Goal: Information Seeking & Learning: Learn about a topic

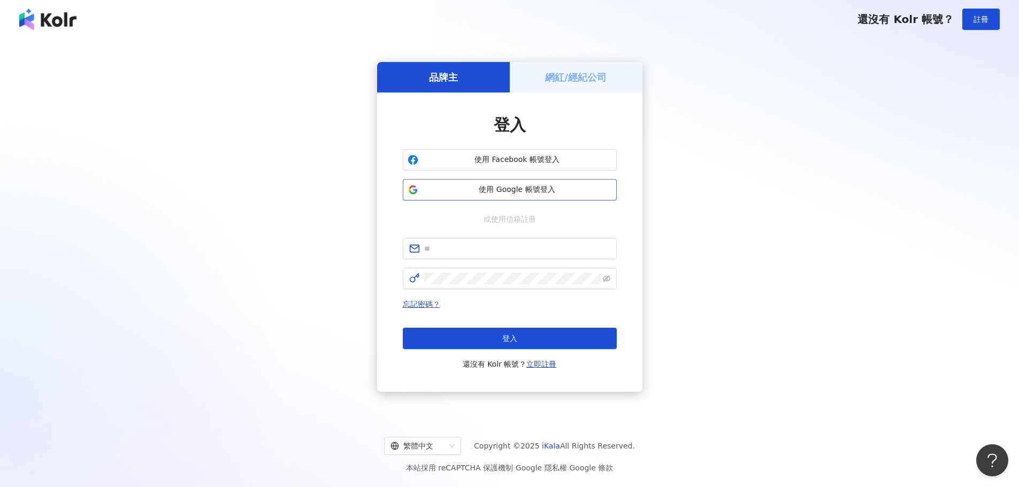
click at [489, 196] on button "使用 Google 帳號登入" at bounding box center [510, 189] width 214 height 21
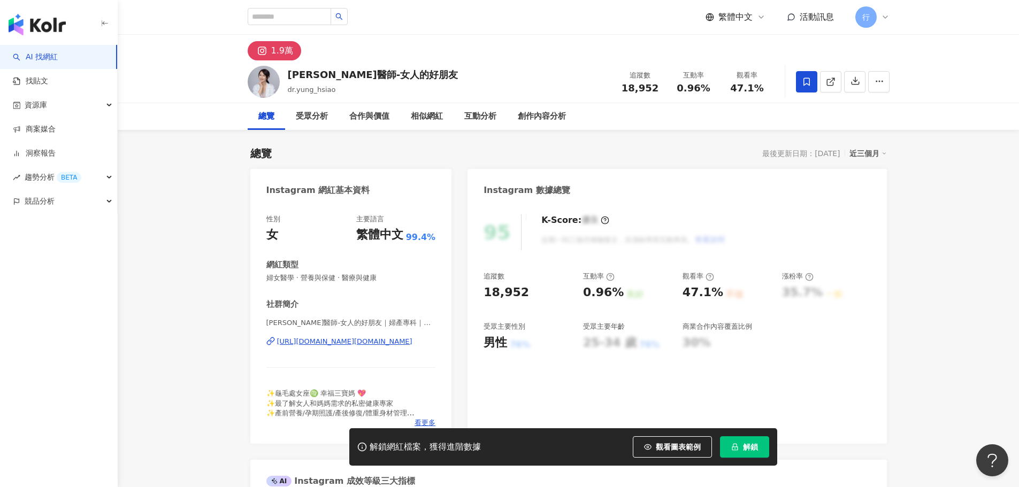
click at [283, 49] on div "1.9萬" at bounding box center [282, 50] width 22 height 15
click at [325, 344] on div "https://www.instagram.com/dr.yung_hsiao/" at bounding box center [344, 342] width 135 height 10
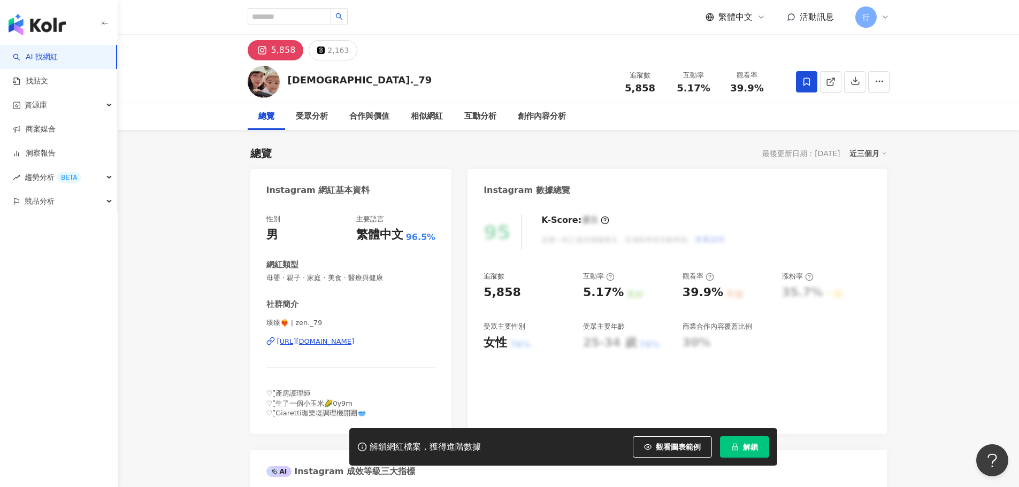
click at [342, 343] on div "https://www.instagram.com/zen._79/" at bounding box center [316, 342] width 78 height 10
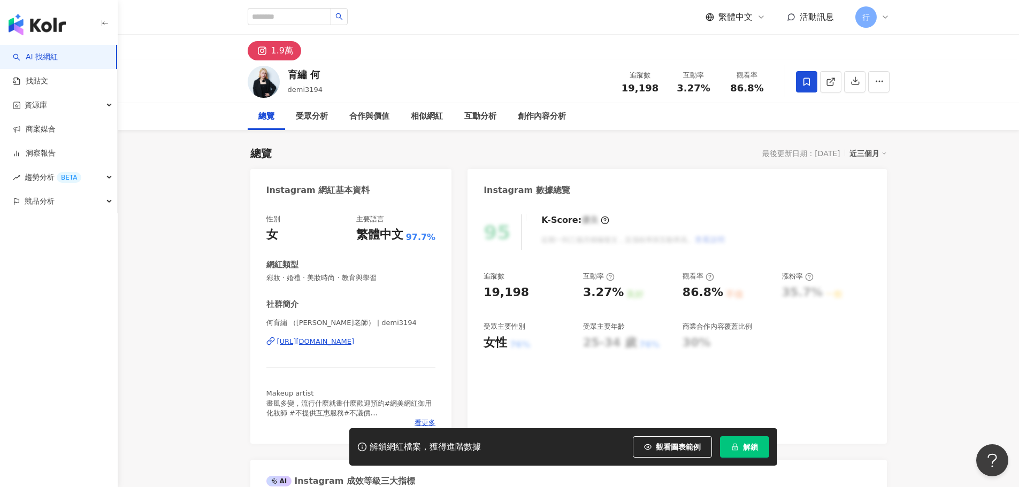
click at [322, 342] on div "https://www.instagram.com/demi3194/" at bounding box center [316, 342] width 78 height 10
click at [318, 118] on div "受眾分析" at bounding box center [312, 116] width 32 height 13
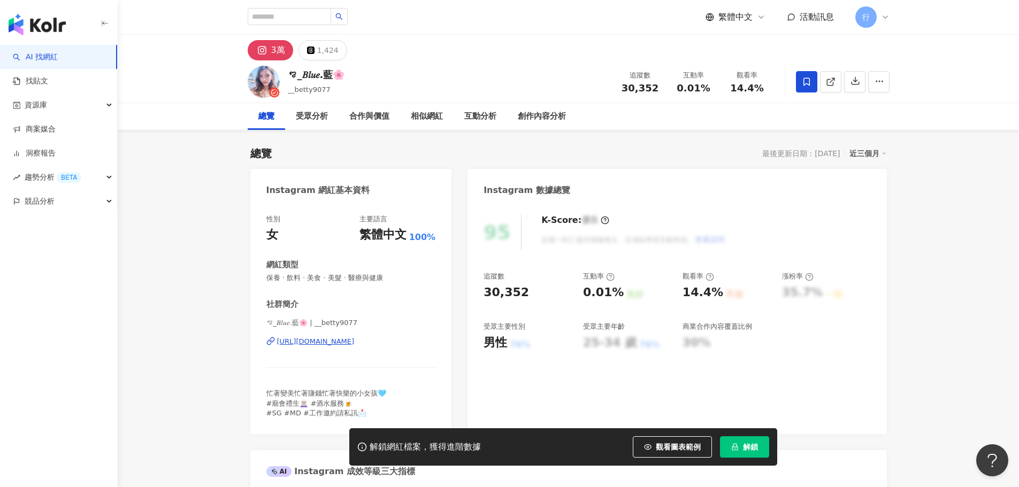
click at [332, 346] on div "https://www.instagram.com/__betty9077/" at bounding box center [316, 342] width 78 height 10
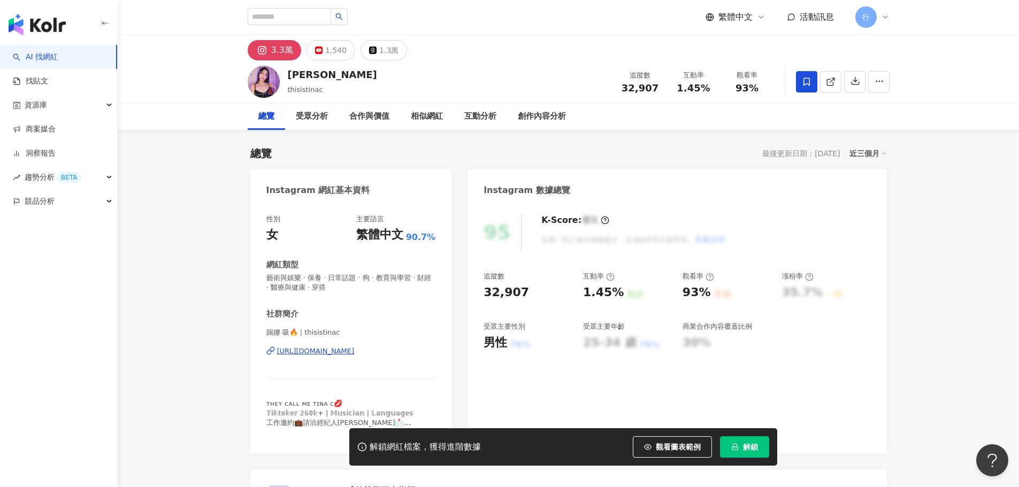
click at [352, 354] on div "[URL][DOMAIN_NAME]" at bounding box center [316, 351] width 78 height 10
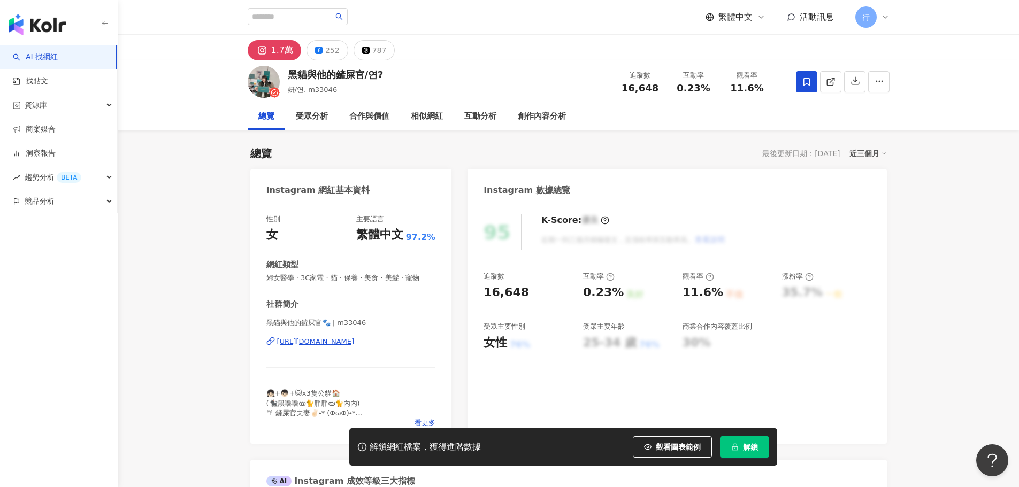
click at [317, 346] on div "https://www.instagram.com/m33046/" at bounding box center [316, 342] width 78 height 10
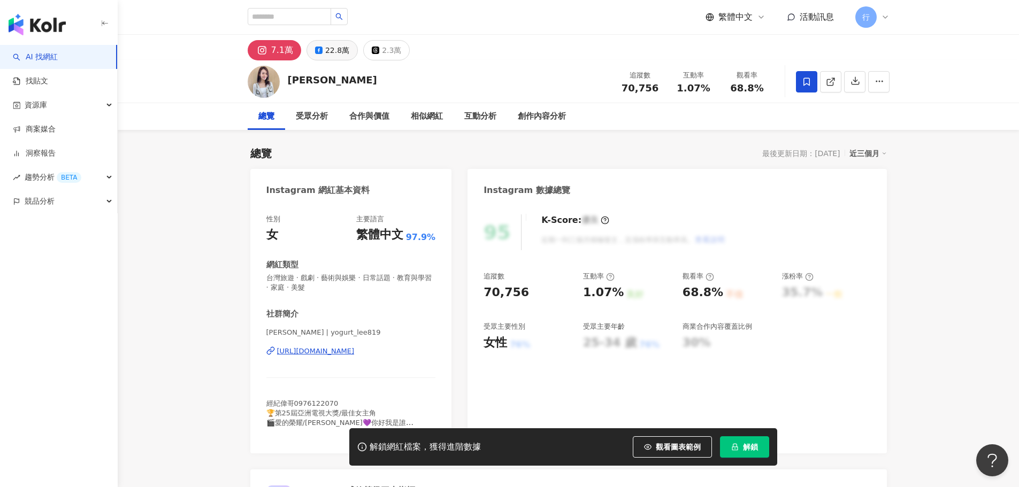
click at [331, 44] on div "22.8萬" at bounding box center [337, 50] width 24 height 15
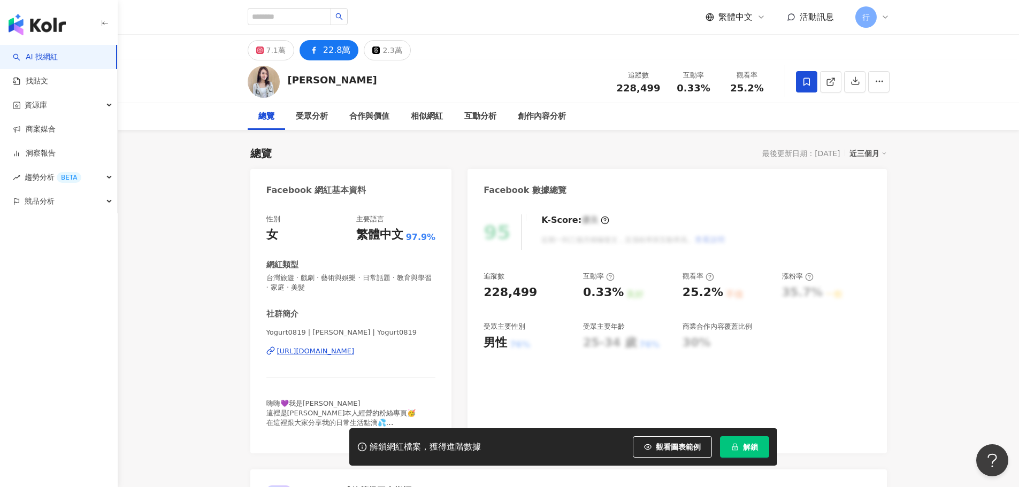
click at [340, 352] on div "https://www.facebook.com/275430642586536" at bounding box center [316, 351] width 78 height 10
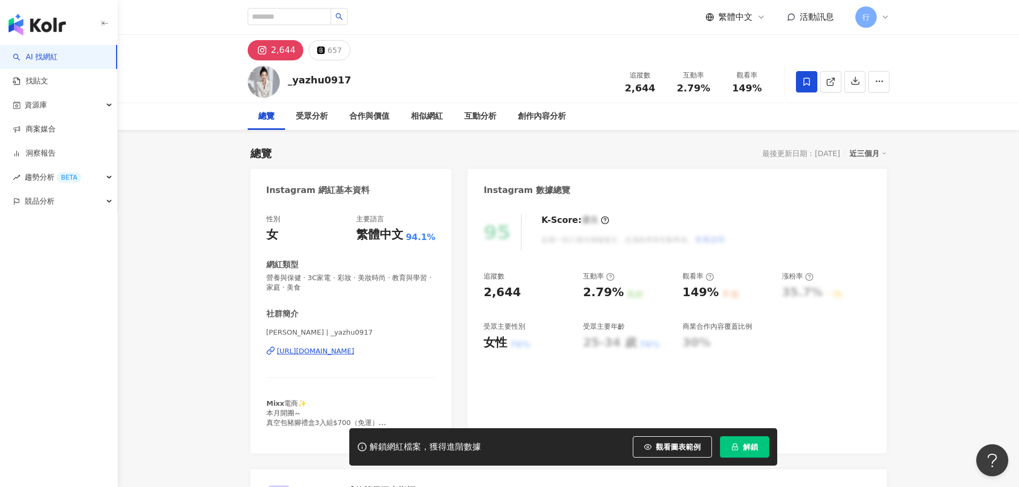
click at [354, 351] on div "https://www.instagram.com/_yazhu0917/" at bounding box center [316, 351] width 78 height 10
click at [343, 352] on div "[URL][DOMAIN_NAME]" at bounding box center [316, 351] width 78 height 10
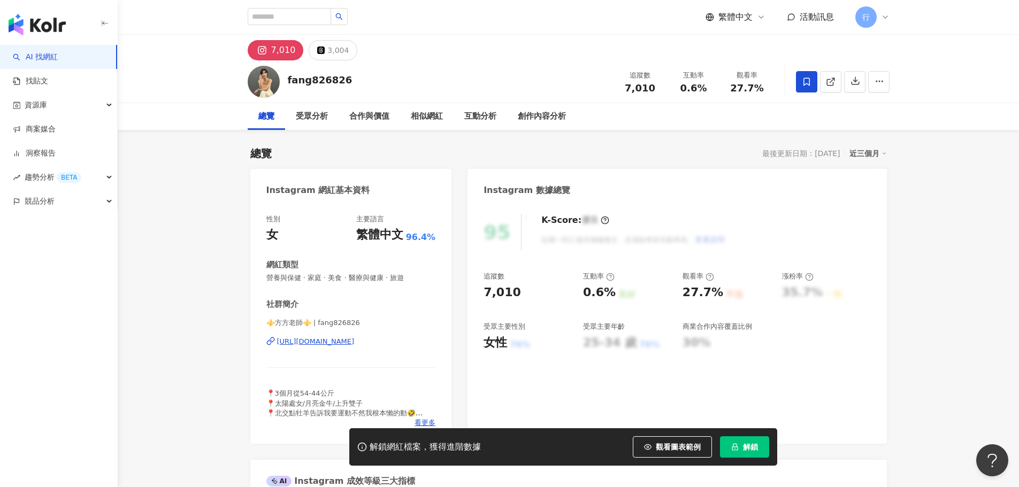
click at [322, 339] on div "https://www.instagram.com/fang826826/" at bounding box center [316, 342] width 78 height 10
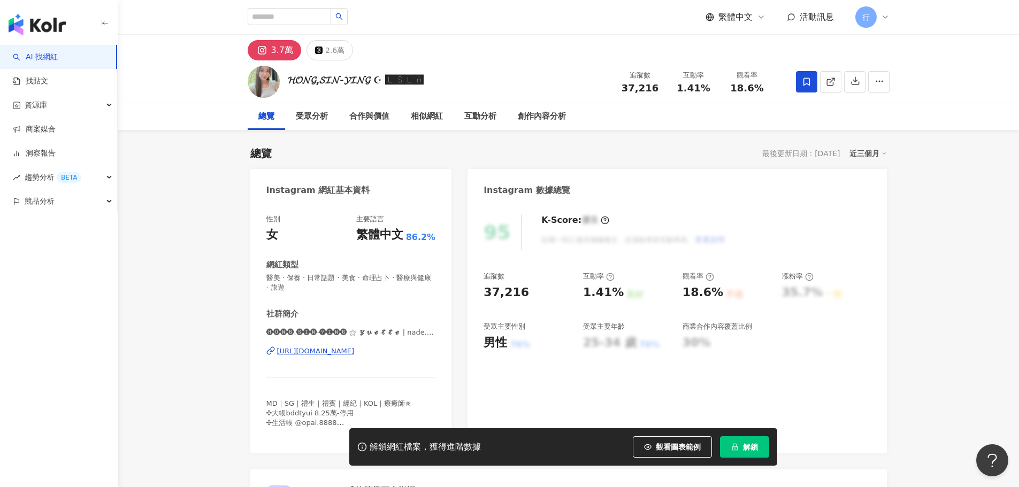
click at [326, 353] on div "[URL][DOMAIN_NAME]" at bounding box center [316, 351] width 78 height 10
click at [326, 51] on div "2.6萬" at bounding box center [334, 50] width 19 height 15
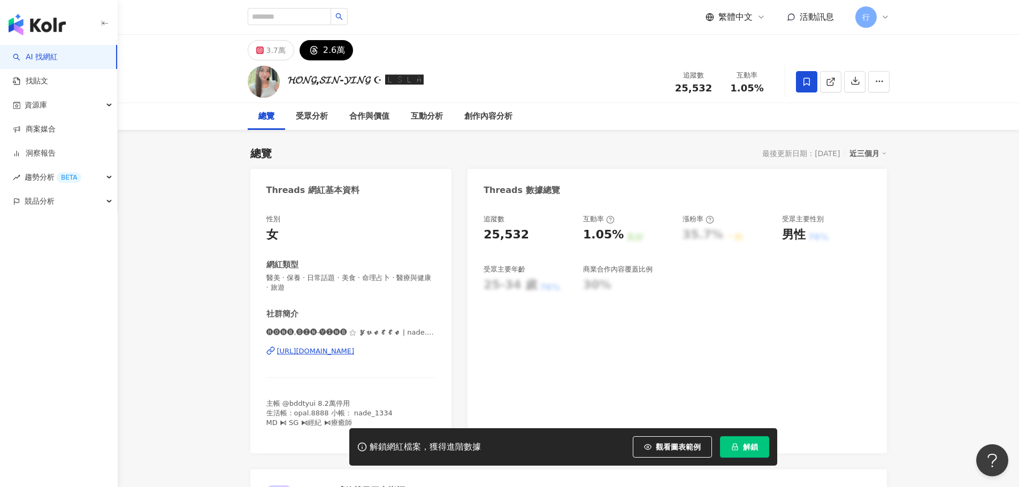
click at [322, 352] on div "[URL][DOMAIN_NAME]" at bounding box center [316, 351] width 78 height 10
click at [275, 55] on div "3.7萬" at bounding box center [275, 50] width 19 height 15
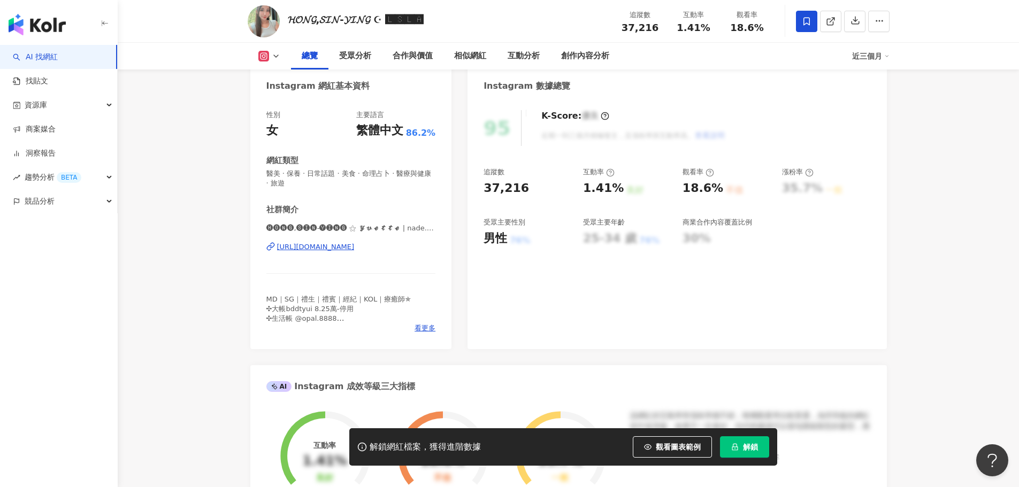
scroll to position [53, 0]
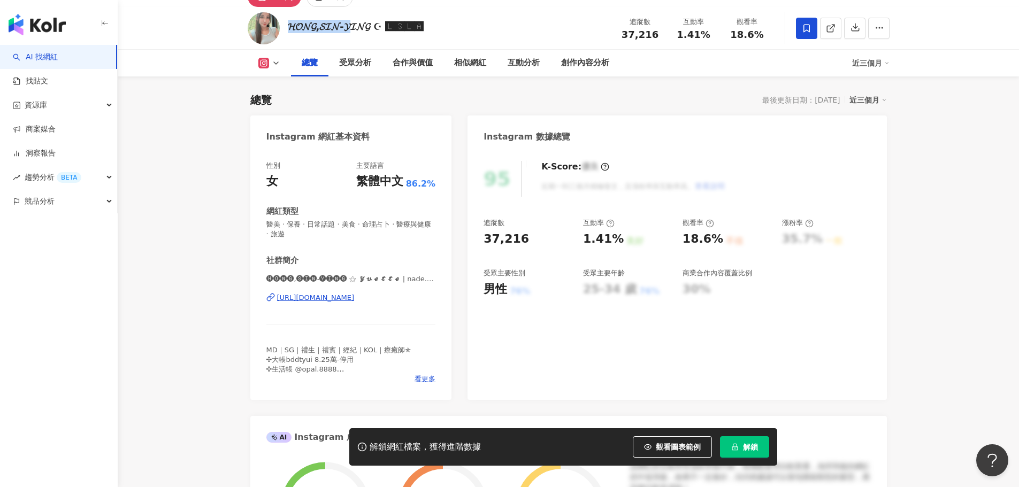
drag, startPoint x: 284, startPoint y: 25, endPoint x: 354, endPoint y: 25, distance: 70.0
click at [354, 25] on div "𝓗𝓞𝓝𝓖,𝓢𝓘𝓝-𝓨𝓘𝓝𝓖 ☪︎ 🅻🆂🅻🅰 追蹤數 37,216 互動率 1.41% 觀看率 18.6%" at bounding box center [568, 28] width 684 height 42
click at [451, 31] on div "𝓗𝓞𝓝𝓖,𝓢𝓘𝓝-𝓨𝓘𝓝𝓖 ☪︎ 🅻🆂🅻🅰 追蹤數 37,216 互動率 1.41% 觀看率 18.6%" at bounding box center [568, 28] width 684 height 42
drag, startPoint x: 287, startPoint y: 27, endPoint x: 376, endPoint y: 27, distance: 88.8
click at [376, 27] on div "𝓗𝓞𝓝𝓖,𝓢𝓘𝓝-𝓨𝓘𝓝𝓖 ☪︎ 🅻🆂🅻🅰" at bounding box center [356, 26] width 136 height 13
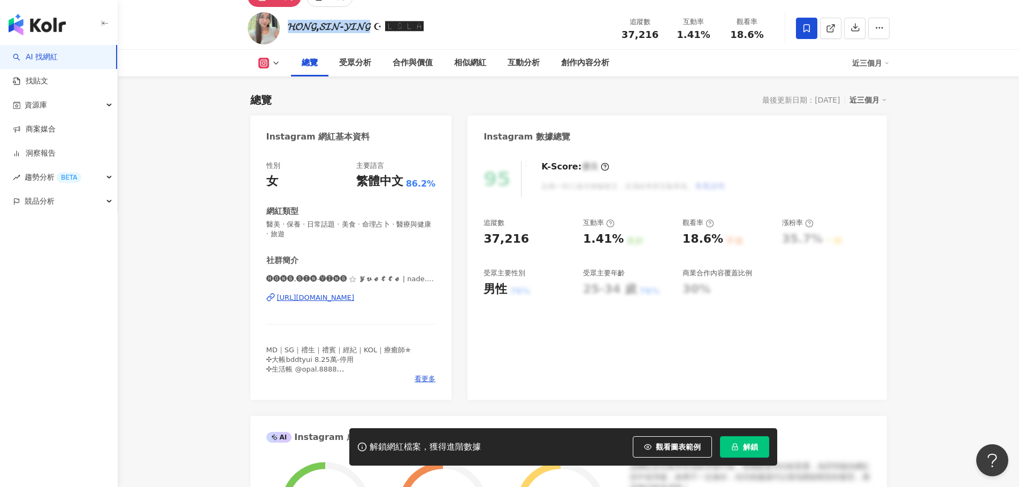
copy div "𝓗𝓞𝓝𝓖,𝓢𝓘𝓝-𝓨𝓘𝓝𝓖 ☪︎ 🅻🆂🅻🅰"
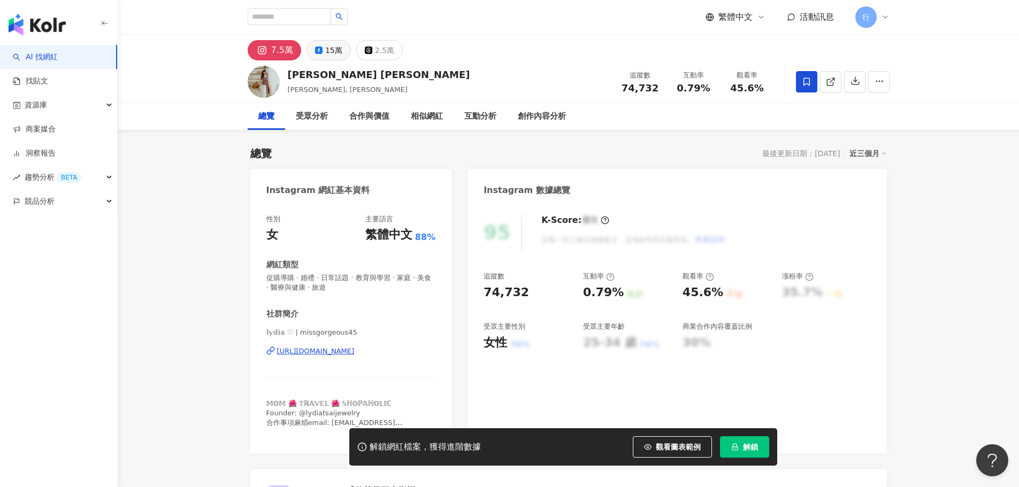
click at [325, 55] on div "15萬" at bounding box center [333, 50] width 17 height 15
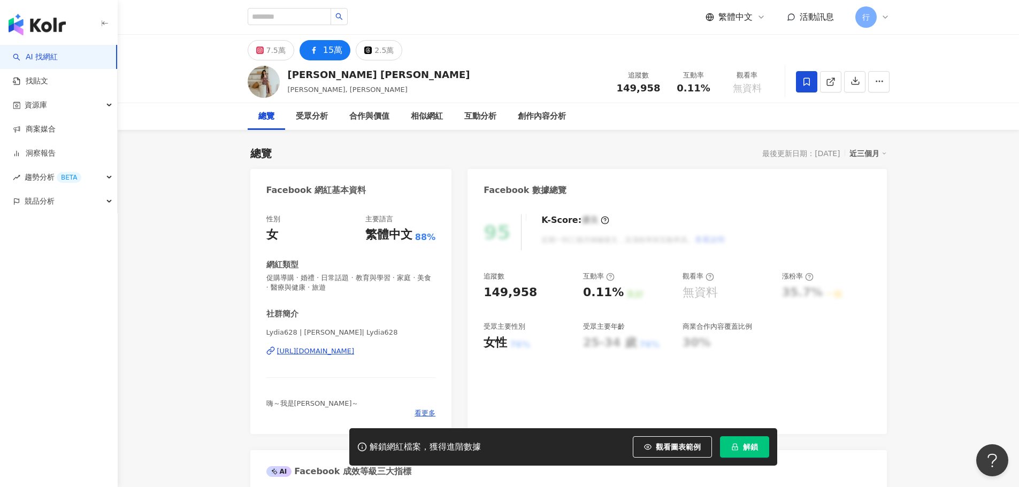
click at [330, 353] on div "https://www.facebook.com/310810608982853" at bounding box center [316, 351] width 78 height 10
